Goal: Information Seeking & Learning: Check status

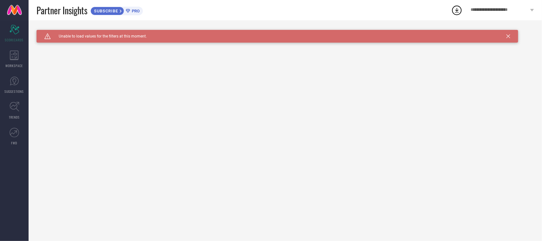
click at [510, 32] on div "Caution Created with Sketch. Unable to load values for the filters at this mome…" at bounding box center [278, 36] width 482 height 13
click at [509, 37] on icon at bounding box center [509, 36] width 4 height 4
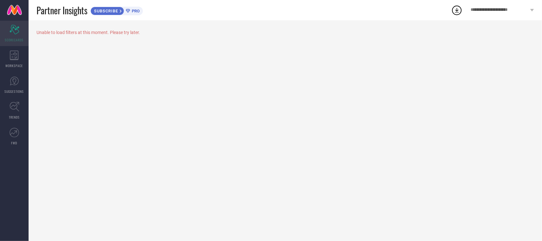
click at [12, 32] on icon "Scorecard" at bounding box center [15, 30] width 10 height 10
click at [17, 59] on icon at bounding box center [14, 56] width 9 height 10
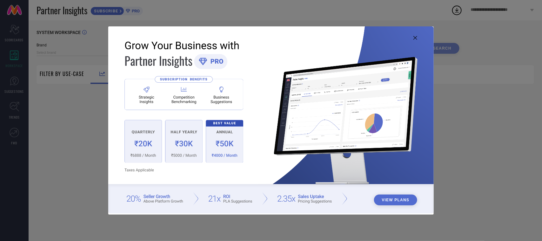
type input "1 STOP FASHION"
type input "All"
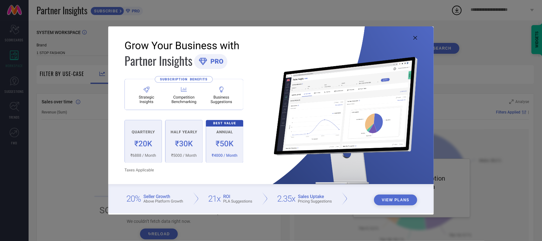
click at [417, 36] on icon at bounding box center [416, 38] width 4 height 4
